Goal: Transaction & Acquisition: Purchase product/service

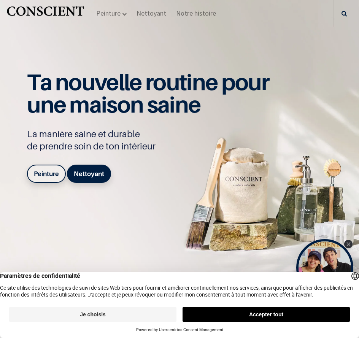
scroll to position [152, 0]
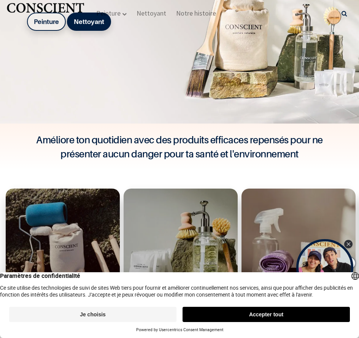
click at [46, 23] on link at bounding box center [46, 13] width 80 height 27
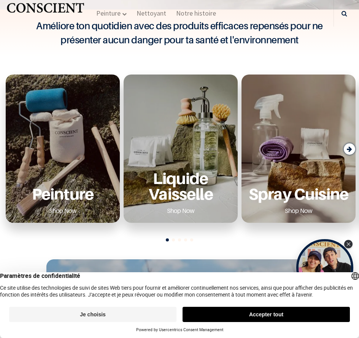
scroll to position [304, 0]
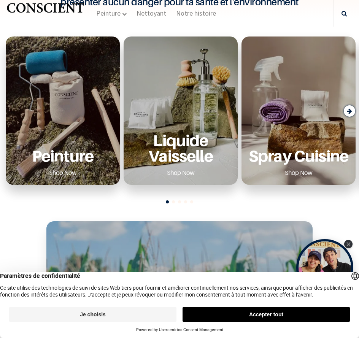
click at [60, 107] on div "Peinture Shop Now" at bounding box center [63, 111] width 114 height 148
click at [57, 155] on p "Peinture" at bounding box center [63, 156] width 102 height 16
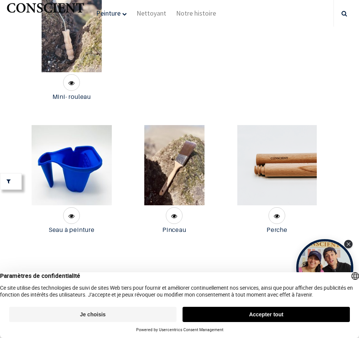
scroll to position [2778, 0]
